Goal: Find contact information: Find contact information

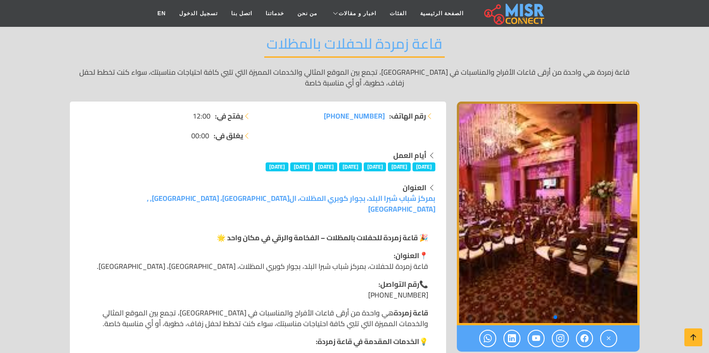
scroll to position [90, 0]
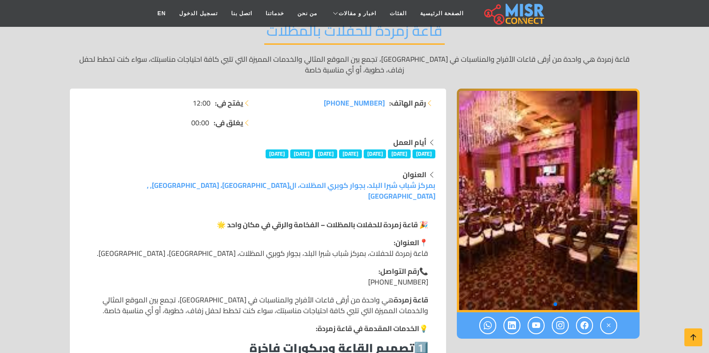
click at [349, 244] on p "📍 العنوان: قاعة زمردة للحفلات، بمركز شباب شبرا البلد، بجوار كوبري المظلات، [GEO…" at bounding box center [258, 248] width 340 height 22
click at [349, 244] on p "📍 العنوان: قاعة زمردة للحفلات، بمركز شباب شبرا البلد، بجوار كوبري المظلات، القا…" at bounding box center [258, 248] width 340 height 22
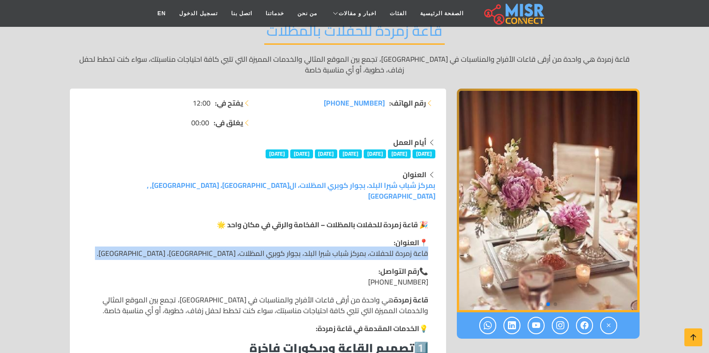
click at [349, 244] on p "📍 العنوان: قاعة زمردة للحفلات، بمركز شباب شبرا البلد، بجوار كوبري المظلات، القا…" at bounding box center [258, 248] width 340 height 22
copy div "قاعة زمردة للحفلات، بمركز شباب شبرا البلد، بجوار كوبري المظلات، القاهرة، مصر."
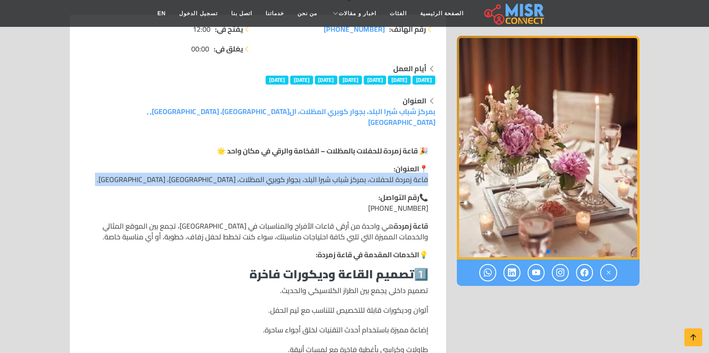
scroll to position [179, 0]
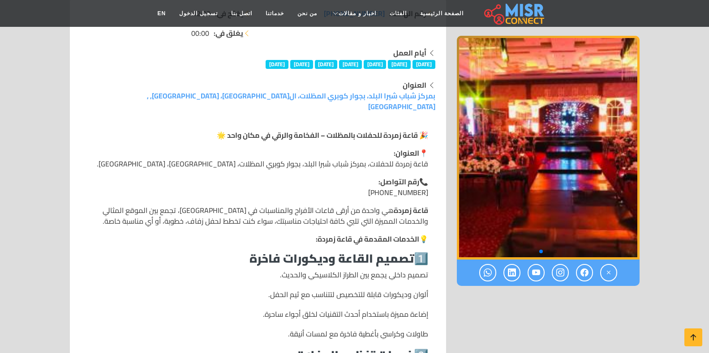
click at [422, 182] on p "📞 رقم التواصل: +20 11 04840158" at bounding box center [258, 187] width 340 height 22
copy div "+20 11 04840158"
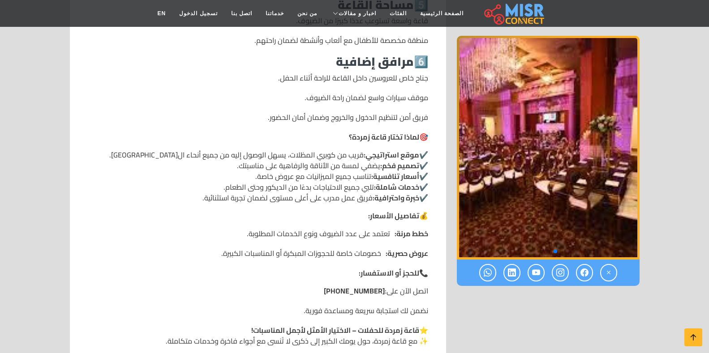
scroll to position [762, 0]
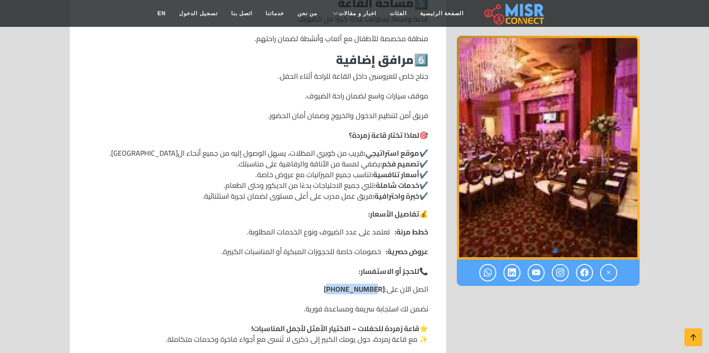
drag, startPoint x: 380, startPoint y: 279, endPoint x: 348, endPoint y: 280, distance: 31.4
click at [348, 284] on strong "+20 11 04840158" at bounding box center [354, 289] width 61 height 11
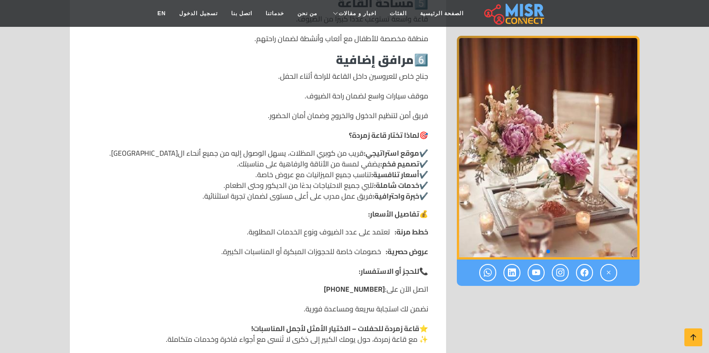
click at [348, 284] on strong "+20 11 04840158" at bounding box center [354, 289] width 61 height 11
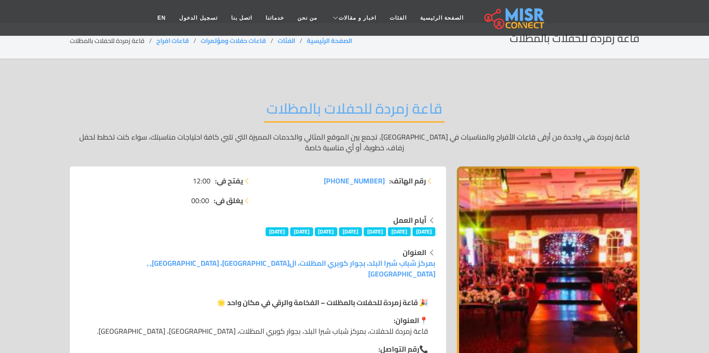
scroll to position [45, 0]
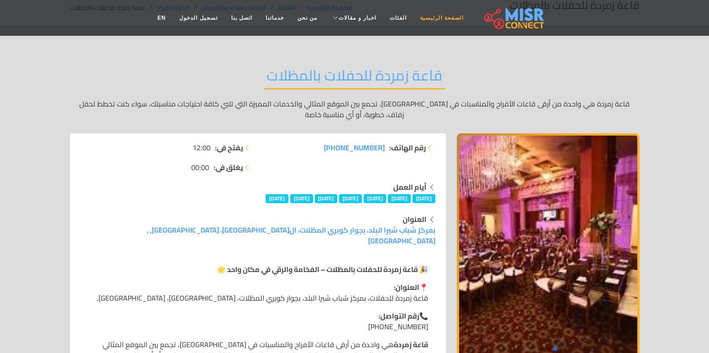
click at [422, 17] on link "الصفحة الرئيسية" at bounding box center [441, 17] width 57 height 17
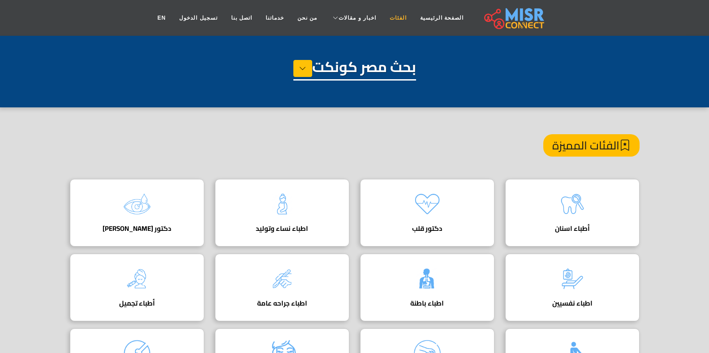
click at [394, 22] on link "الفئات" at bounding box center [398, 17] width 30 height 17
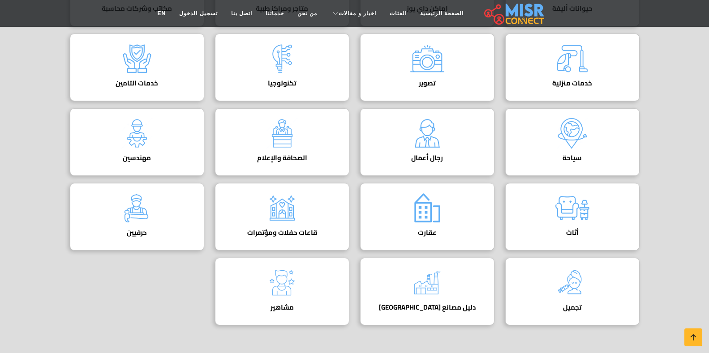
scroll to position [358, 0]
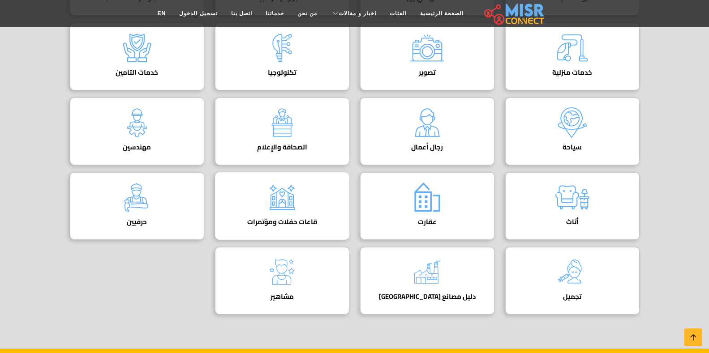
click at [282, 214] on img at bounding box center [282, 198] width 36 height 36
